Goal: Task Accomplishment & Management: Manage account settings

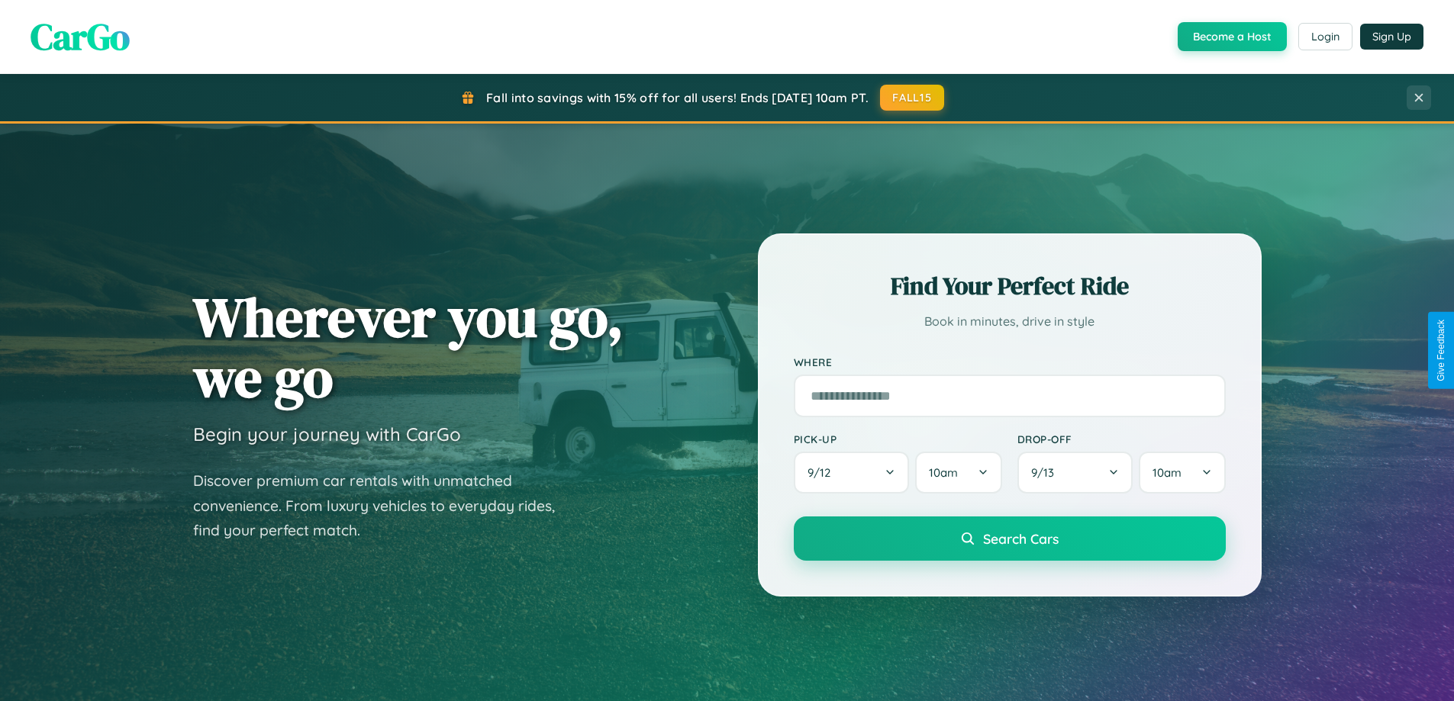
scroll to position [1050, 0]
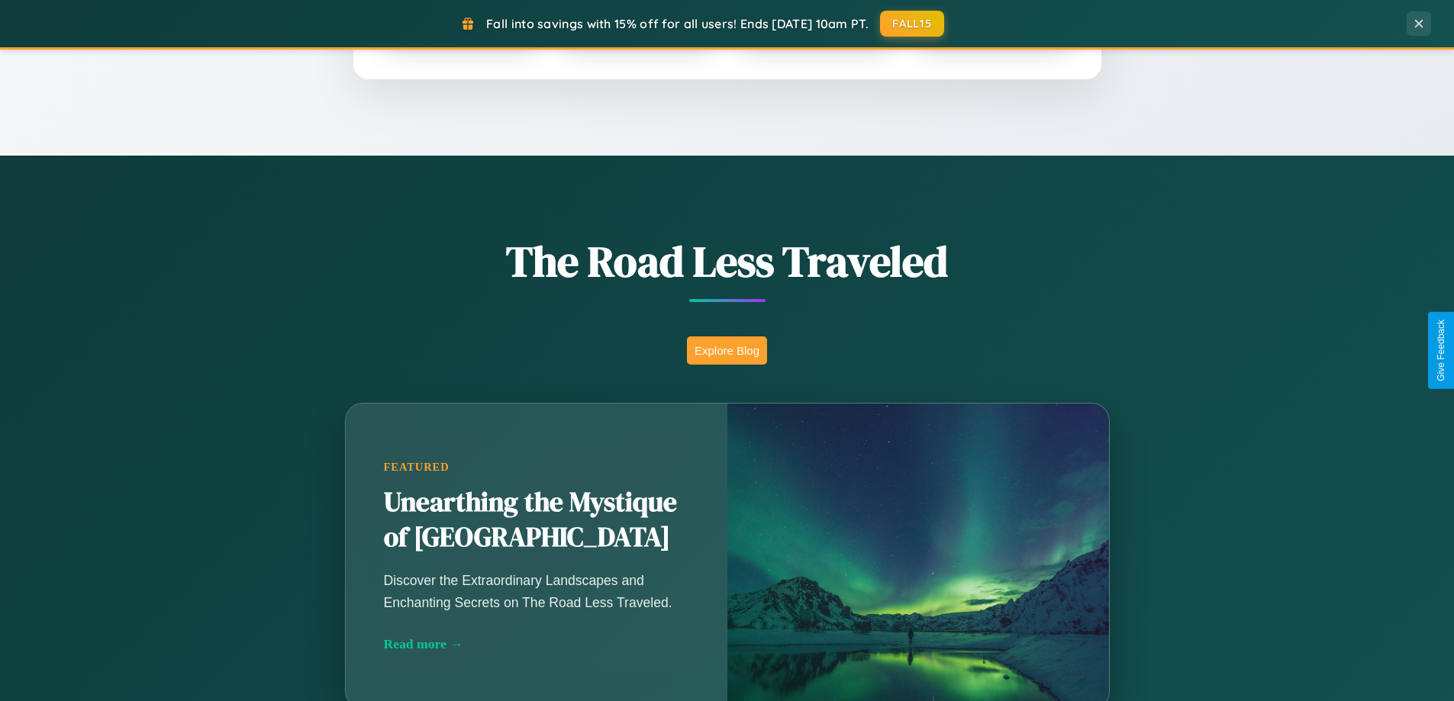
click at [727, 350] on button "Explore Blog" at bounding box center [727, 351] width 80 height 28
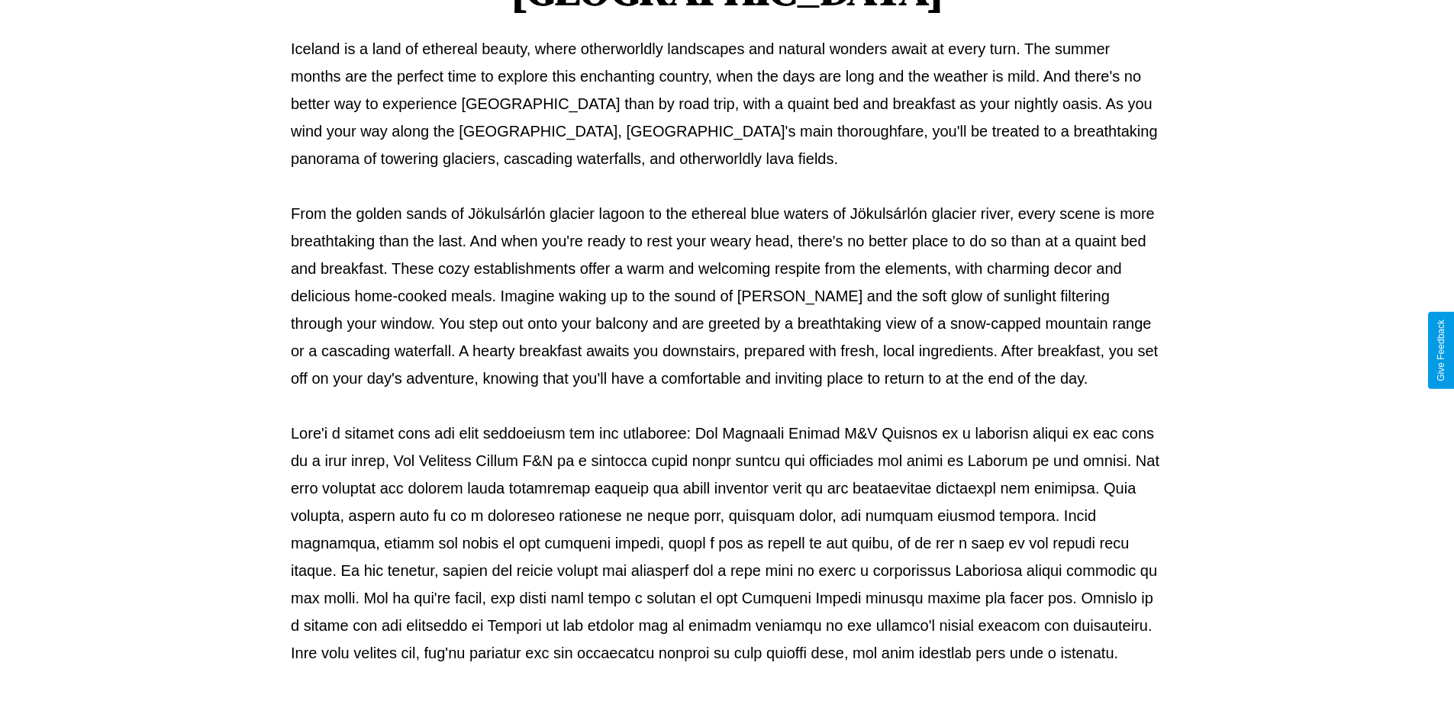
scroll to position [494, 0]
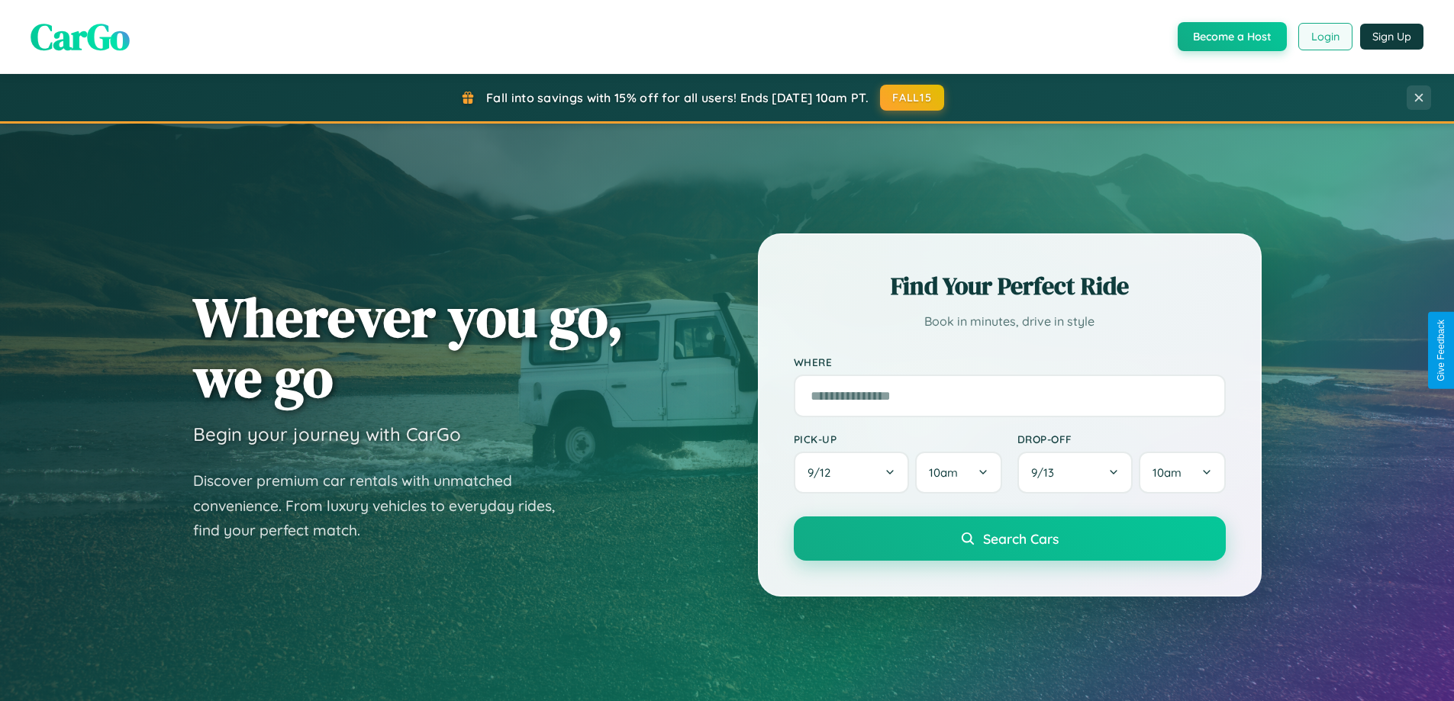
click at [1324, 37] on button "Login" at bounding box center [1325, 36] width 54 height 27
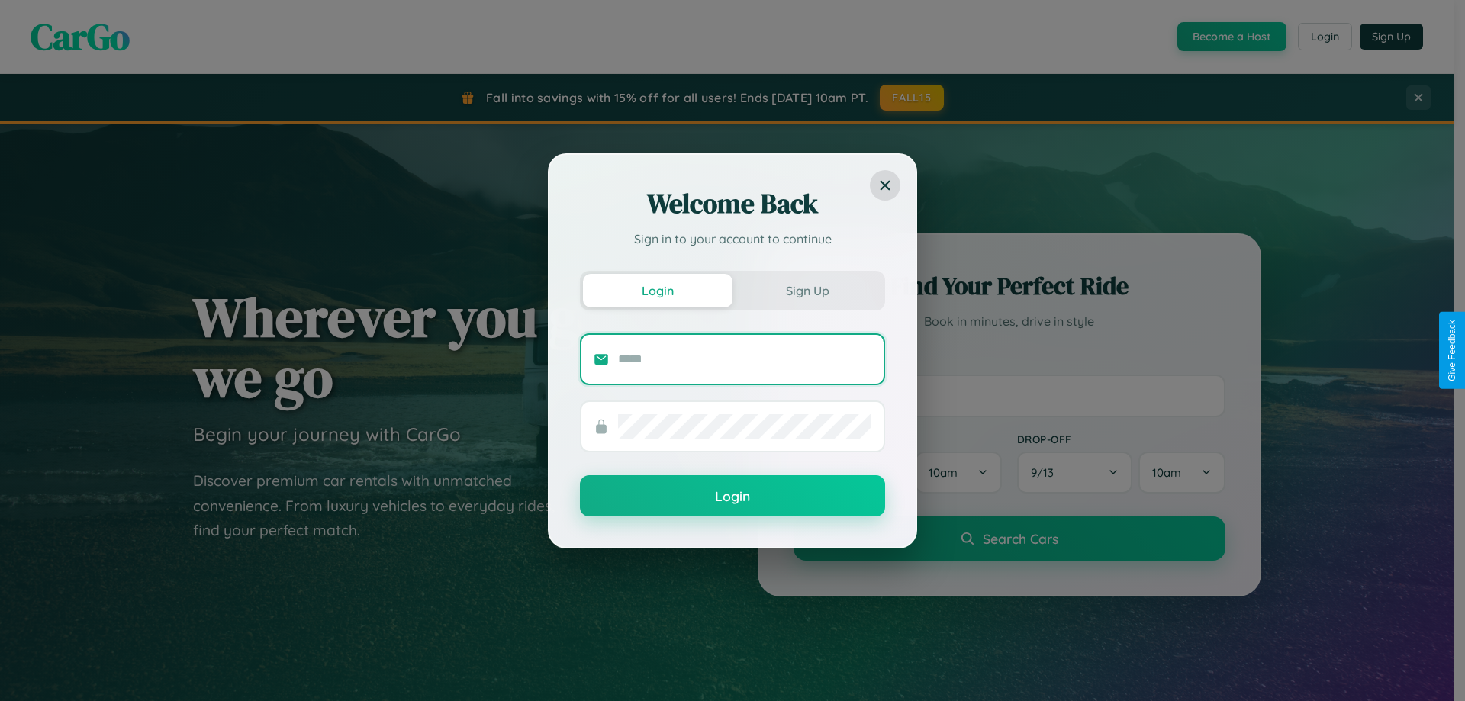
click at [745, 359] on input "text" at bounding box center [744, 359] width 253 height 24
type input "**********"
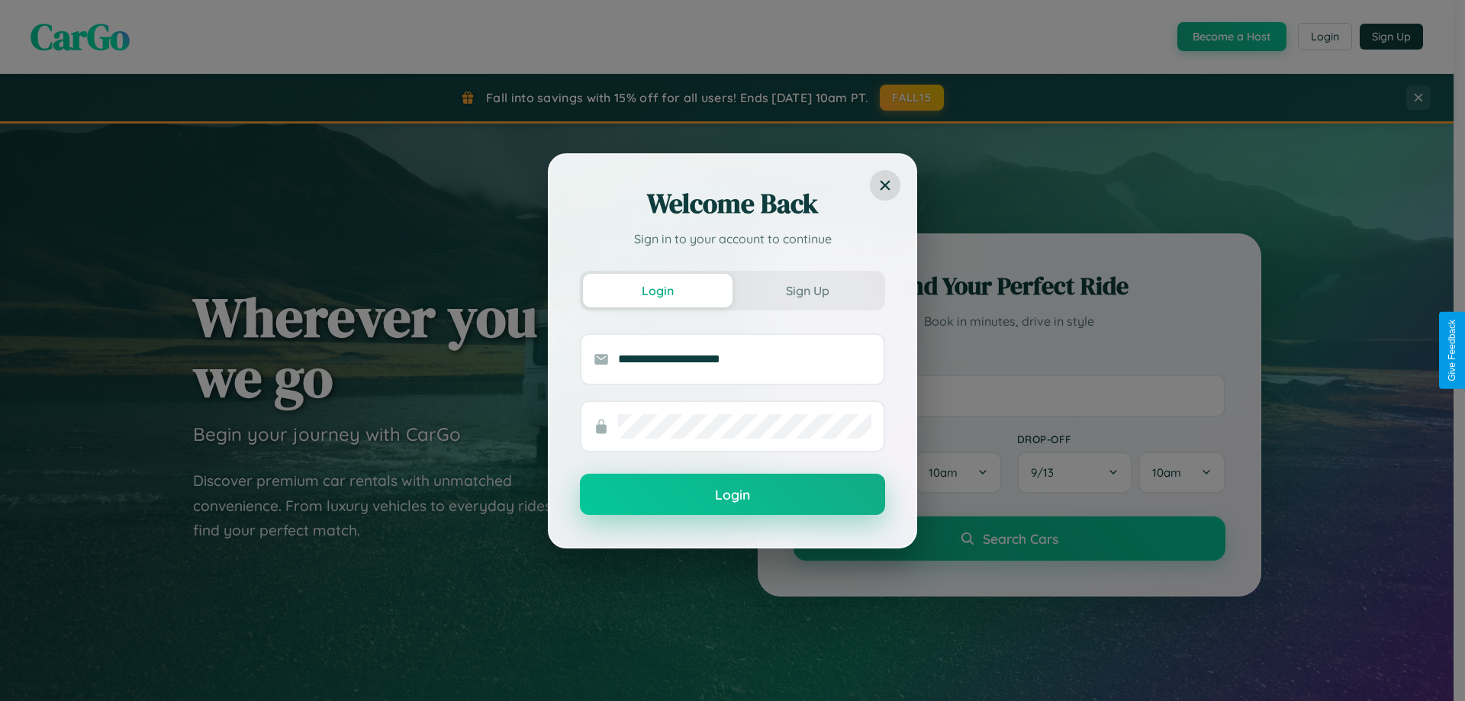
click at [733, 495] on button "Login" at bounding box center [732, 494] width 305 height 41
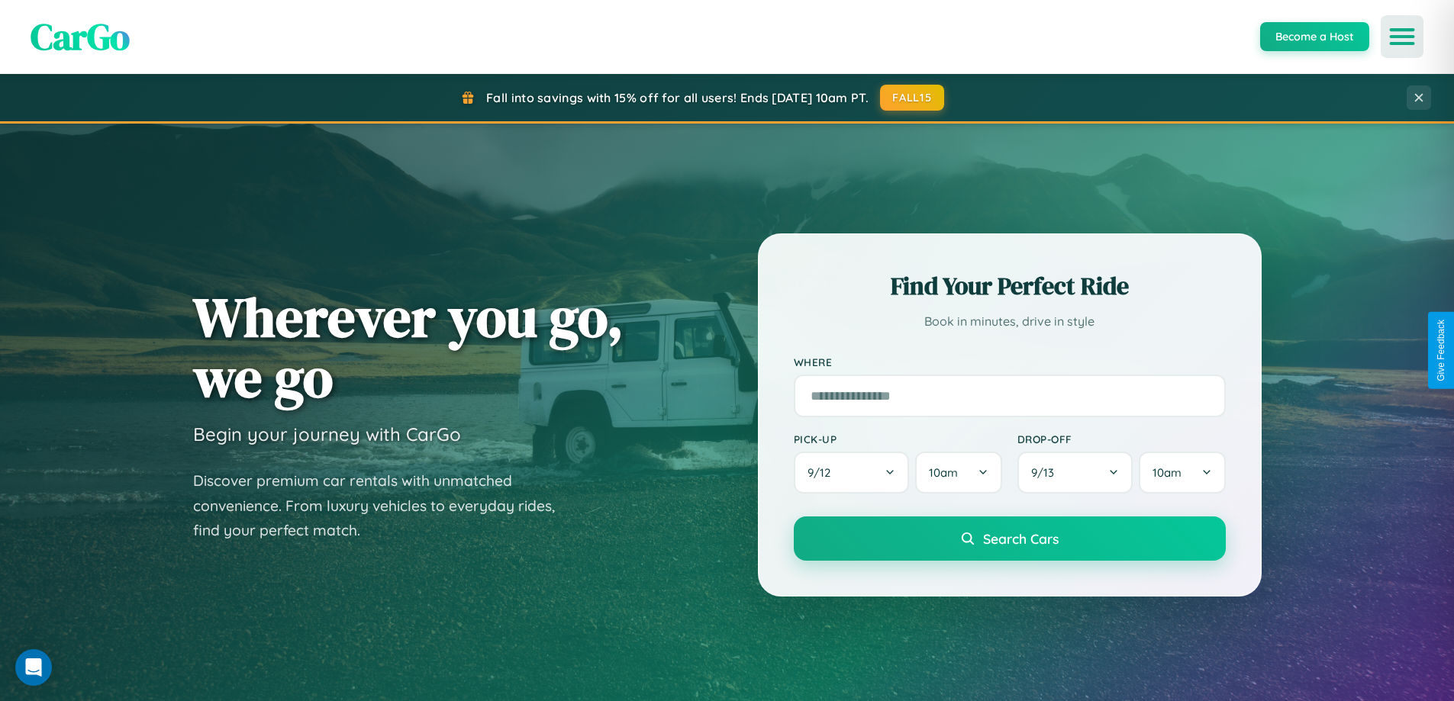
click at [1402, 37] on icon "Open menu" at bounding box center [1402, 37] width 22 height 14
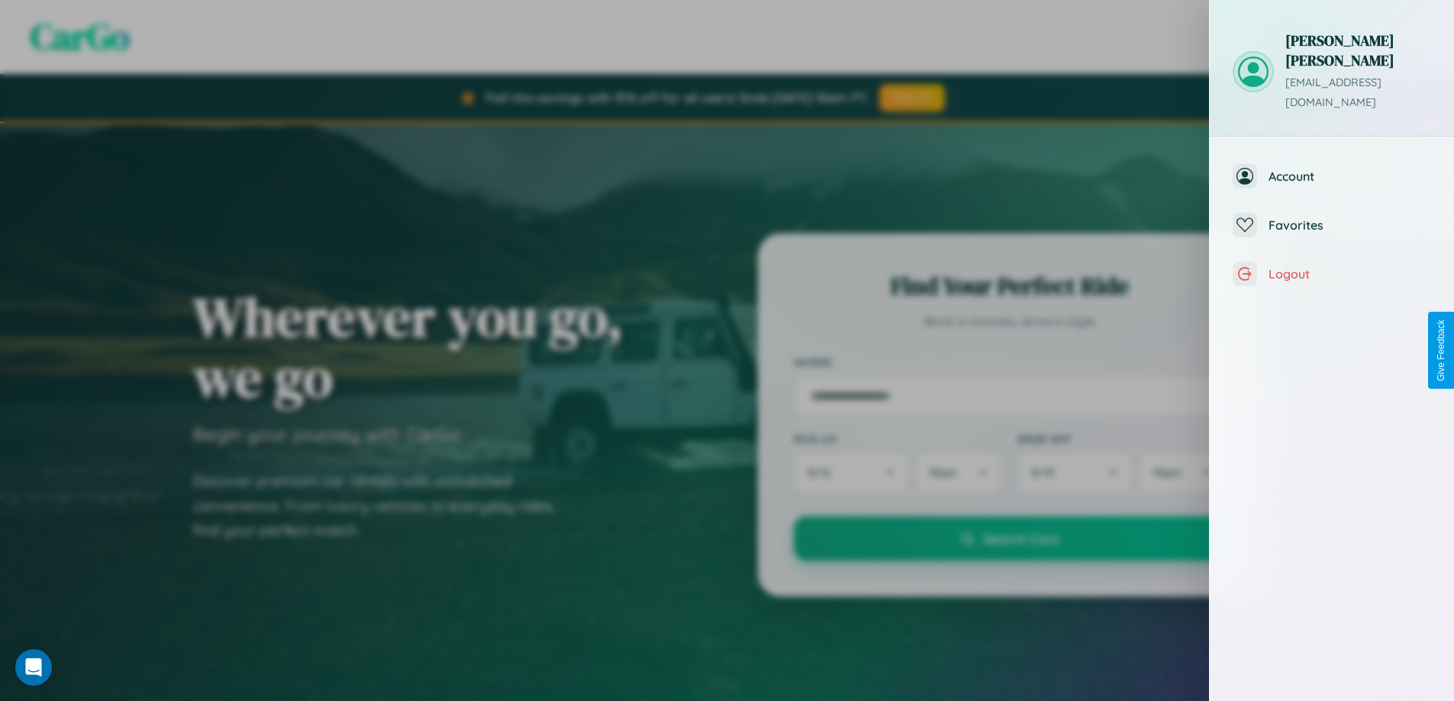
scroll to position [49, 0]
